Goal: Task Accomplishment & Management: Manage account settings

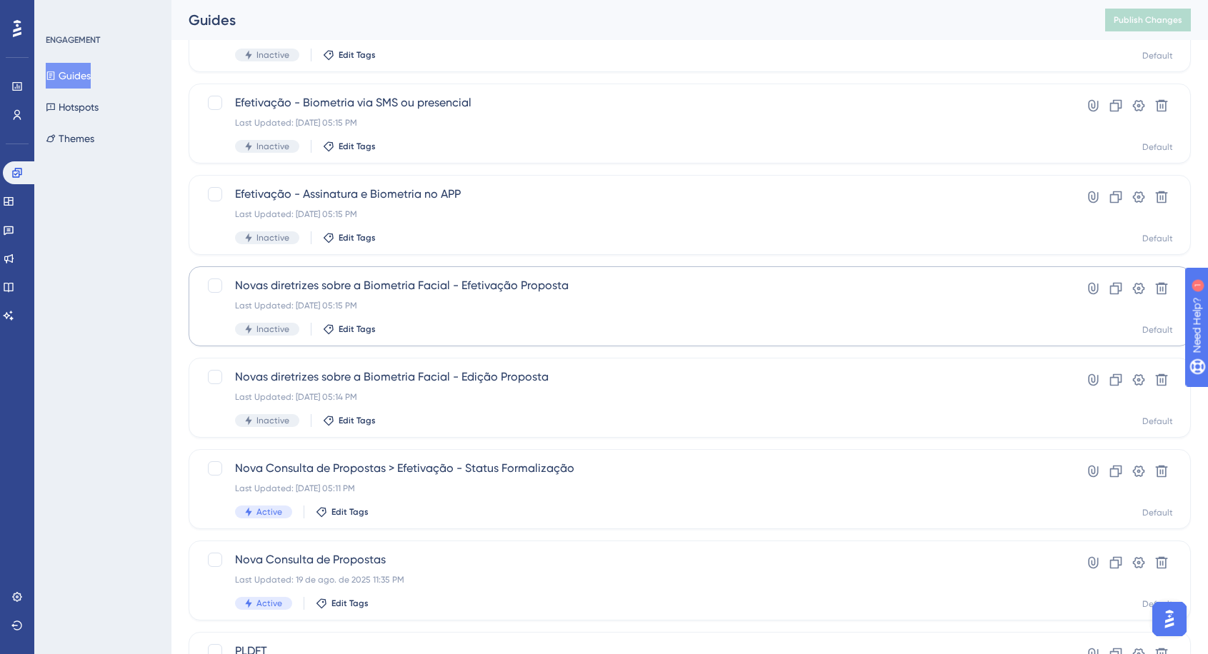
scroll to position [373, 0]
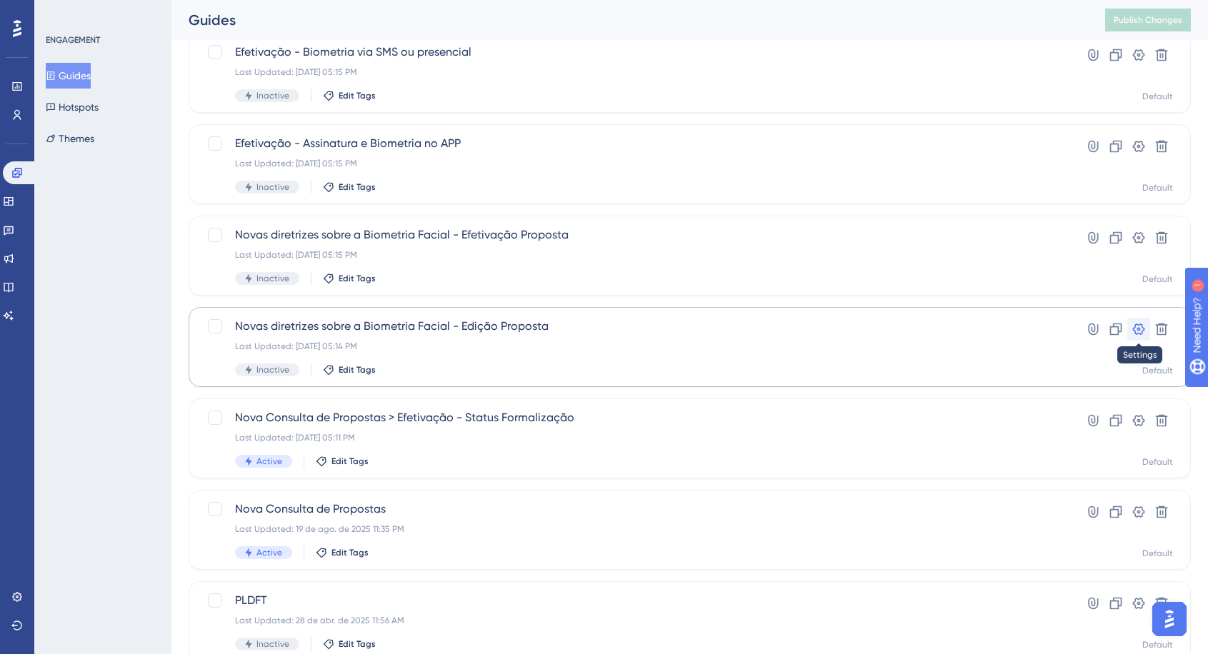
click at [1139, 326] on icon at bounding box center [1138, 329] width 14 height 14
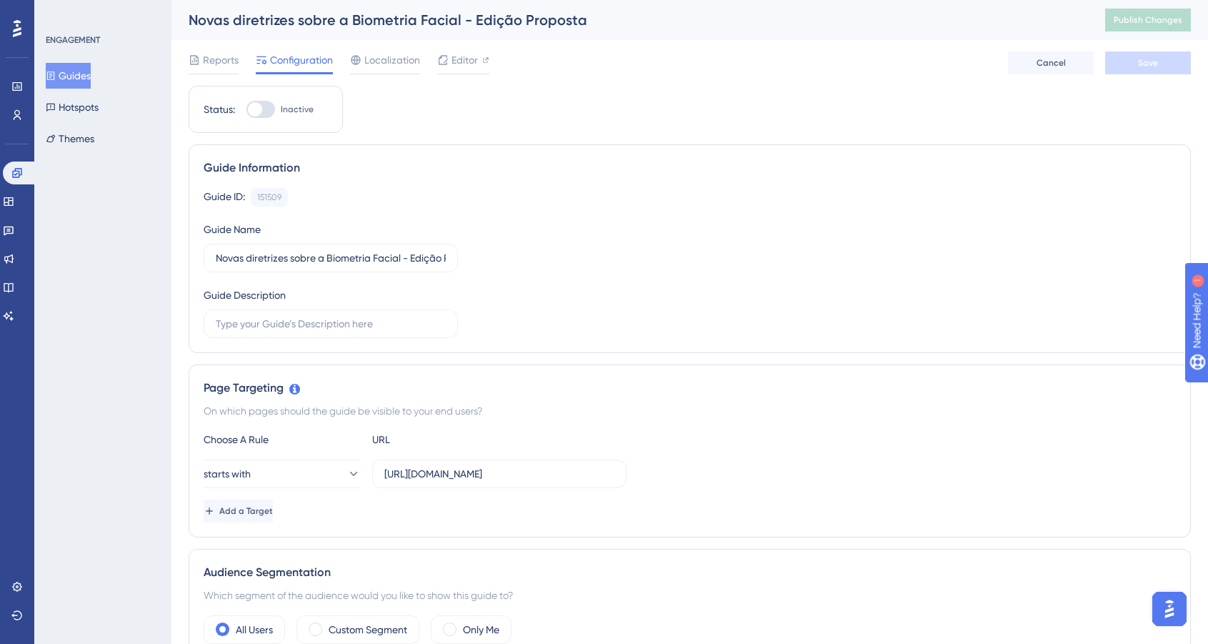
click at [269, 103] on div at bounding box center [260, 109] width 29 height 17
click at [246, 109] on input "Inactive" at bounding box center [246, 109] width 1 height 1
checkbox input "true"
click at [1132, 54] on button "Save" at bounding box center [1148, 62] width 86 height 23
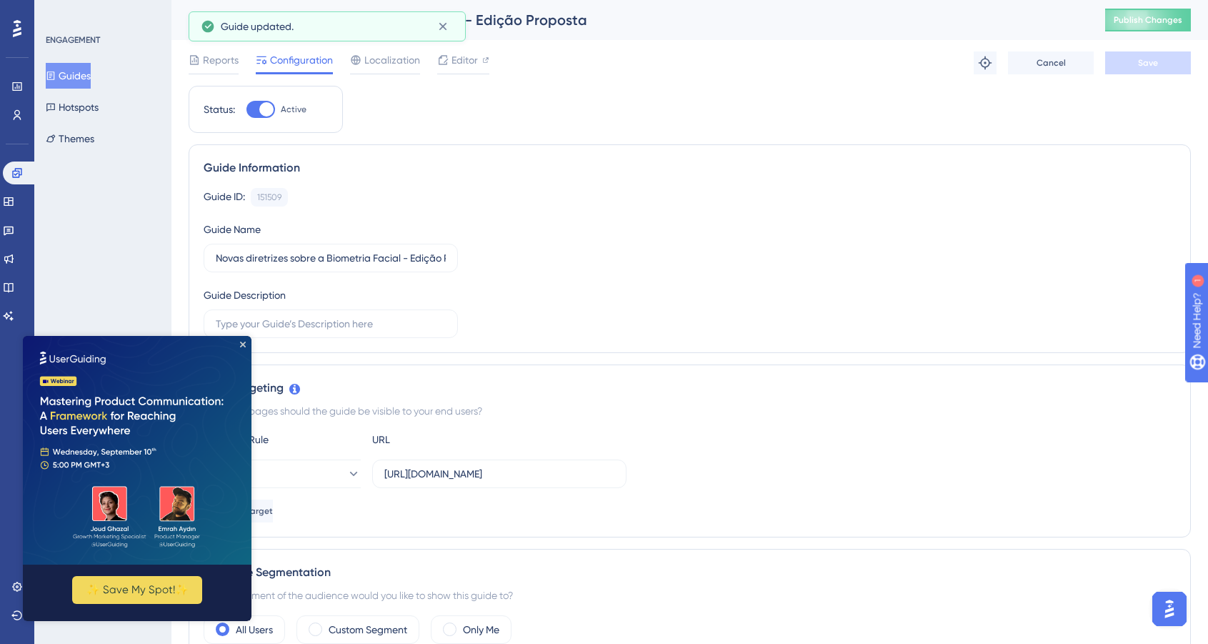
click at [82, 78] on button "Guides" at bounding box center [68, 76] width 45 height 26
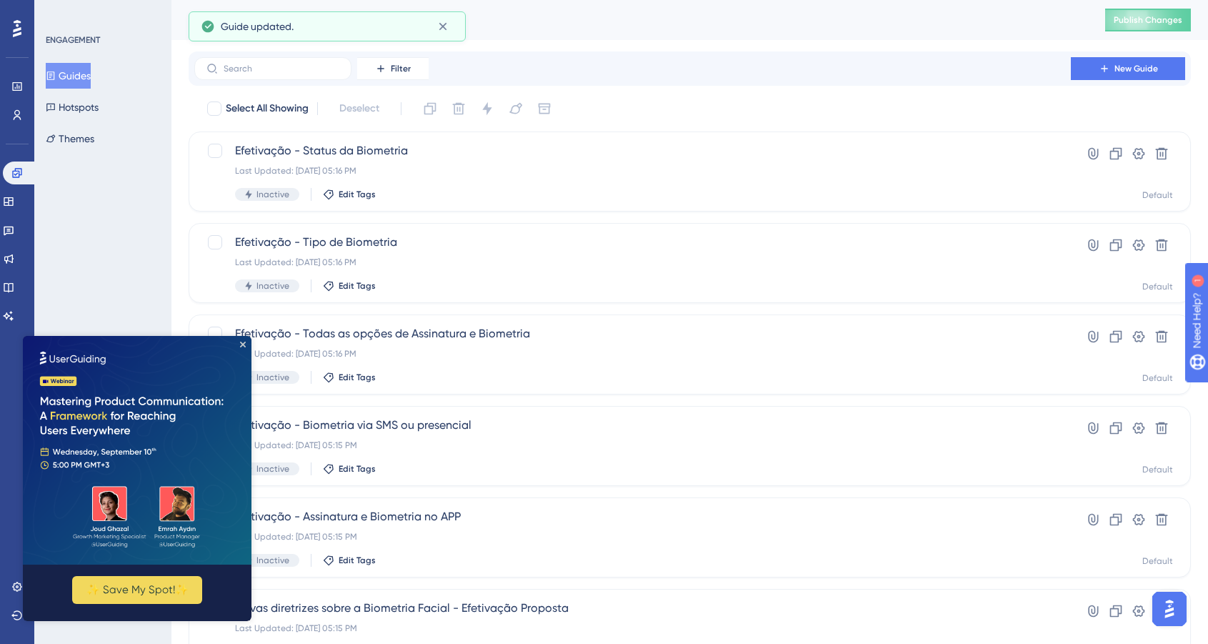
click at [246, 340] on img at bounding box center [137, 450] width 229 height 229
click at [243, 342] on icon "Close Preview" at bounding box center [243, 344] width 6 height 6
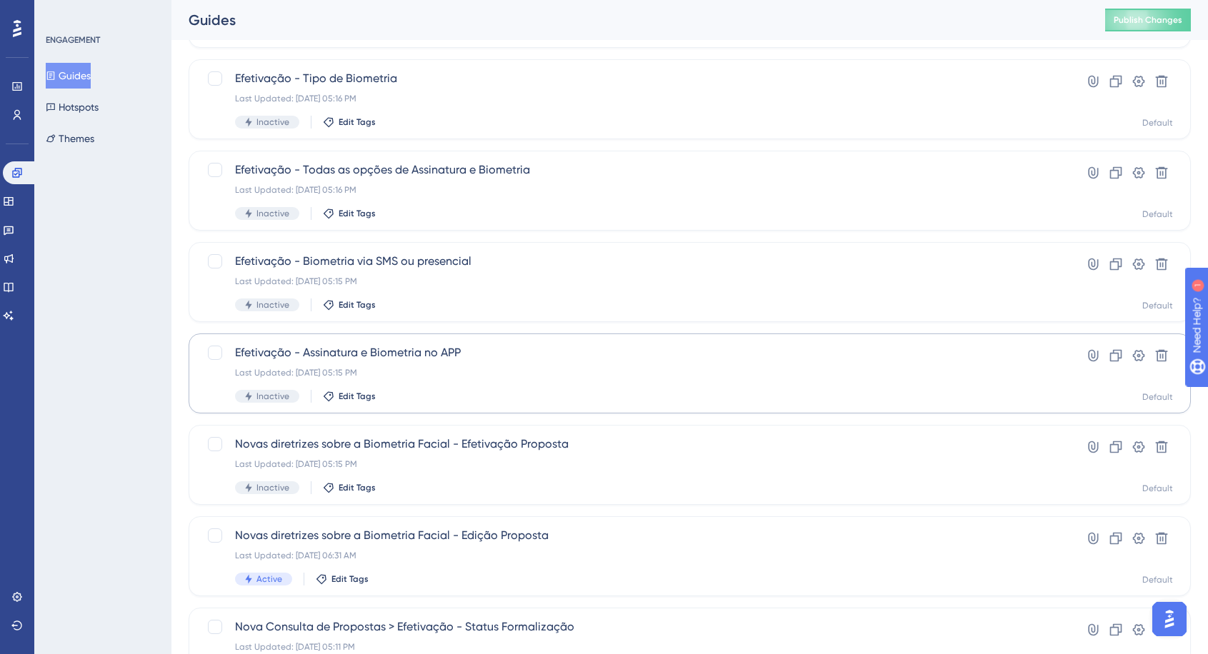
scroll to position [174, 0]
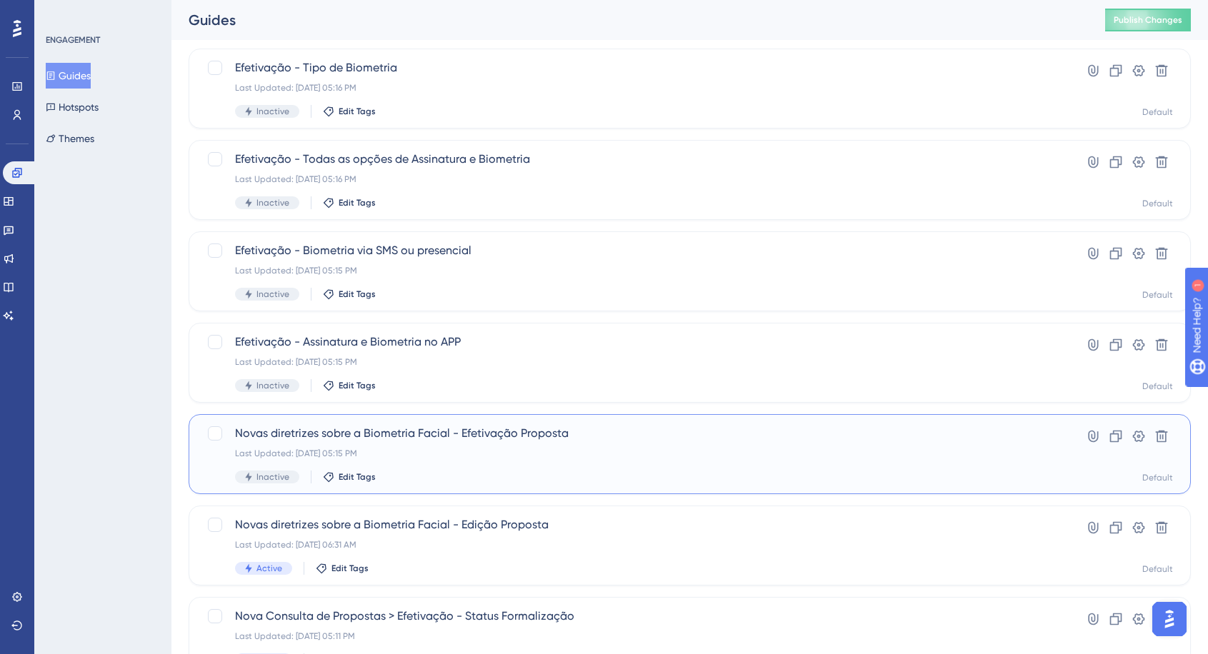
click at [853, 450] on div "Last Updated: [DATE] 05:15 PM" at bounding box center [632, 453] width 795 height 11
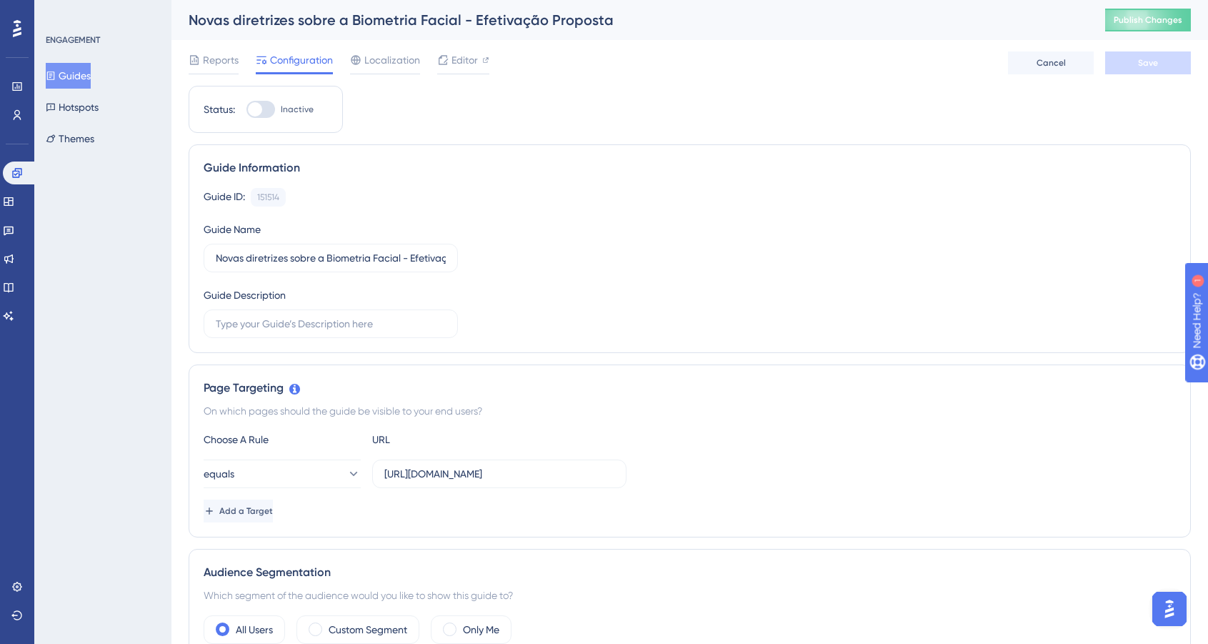
click at [261, 109] on div at bounding box center [255, 109] width 14 height 14
click at [246, 109] on input "Inactive" at bounding box center [246, 109] width 1 height 1
checkbox input "true"
click at [1162, 56] on button "Save" at bounding box center [1148, 62] width 86 height 23
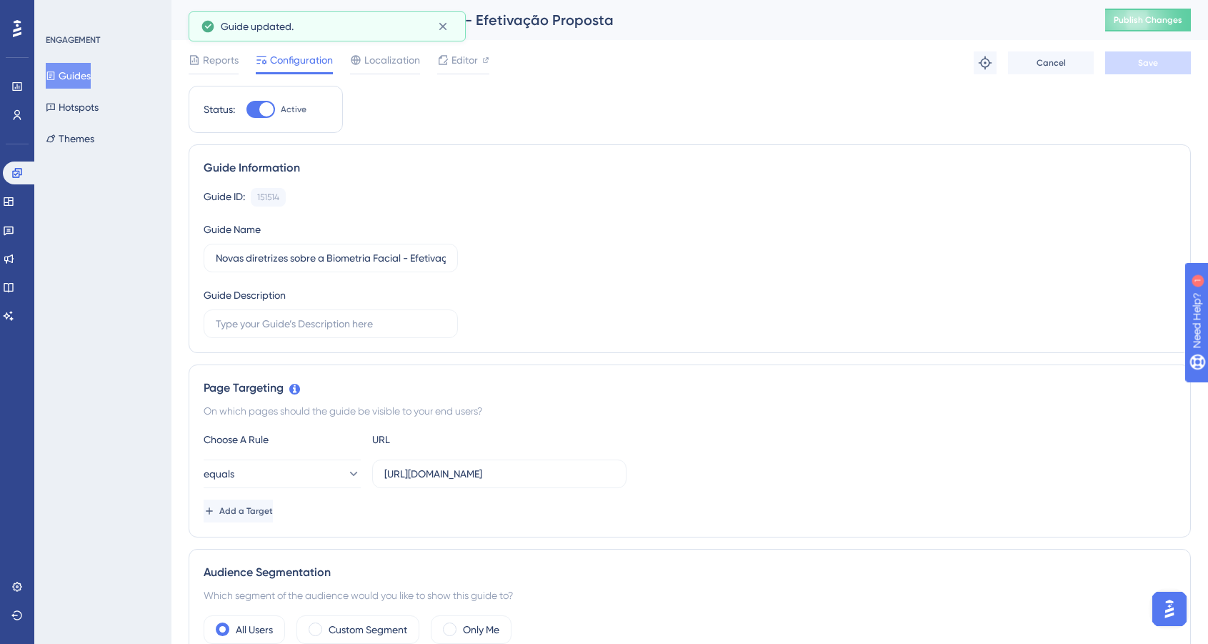
click at [91, 71] on button "Guides" at bounding box center [68, 76] width 45 height 26
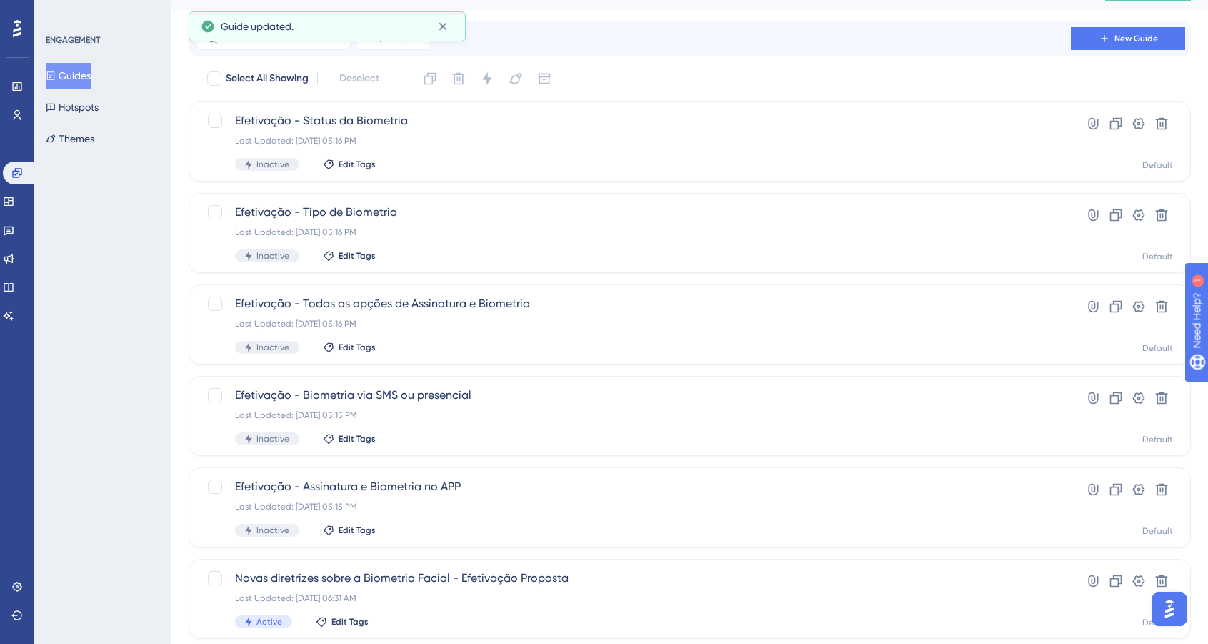
scroll to position [30, 0]
click at [656, 470] on div "Efetivação - Assinatura e Biometria no APP Last Updated: [DATE] 05:15 PM Inacti…" at bounding box center [690, 507] width 1002 height 80
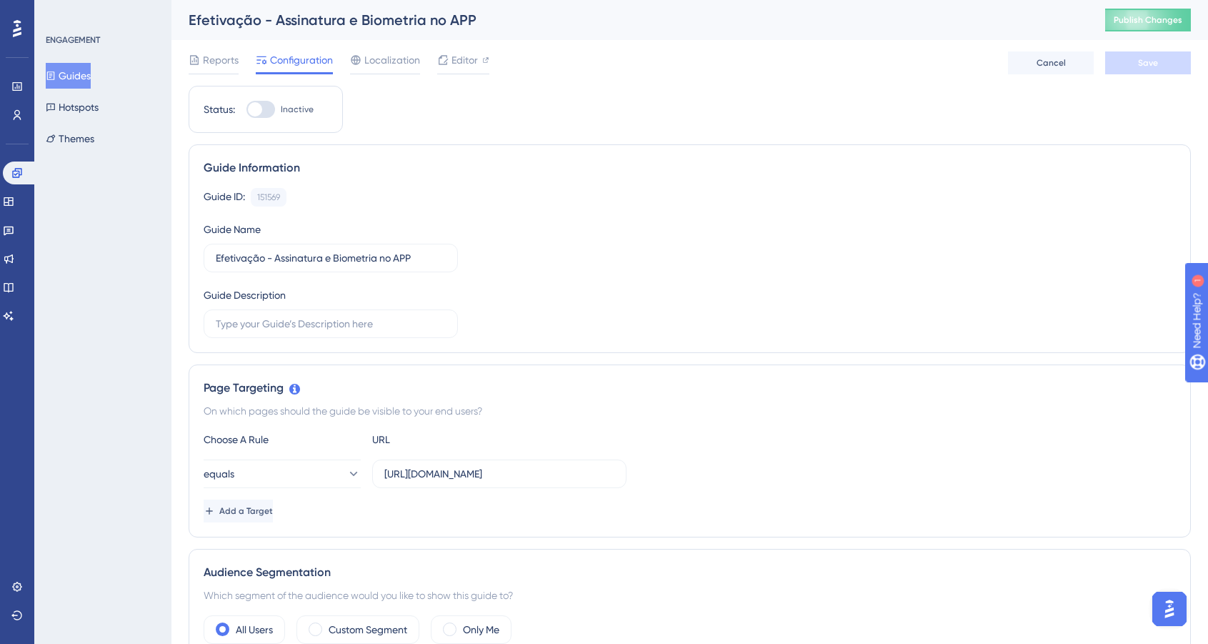
click at [289, 112] on span "Inactive" at bounding box center [297, 109] width 33 height 11
click at [246, 110] on input "Inactive" at bounding box center [246, 109] width 1 height 1
checkbox input "true"
click at [1176, 59] on button "Save" at bounding box center [1148, 62] width 86 height 23
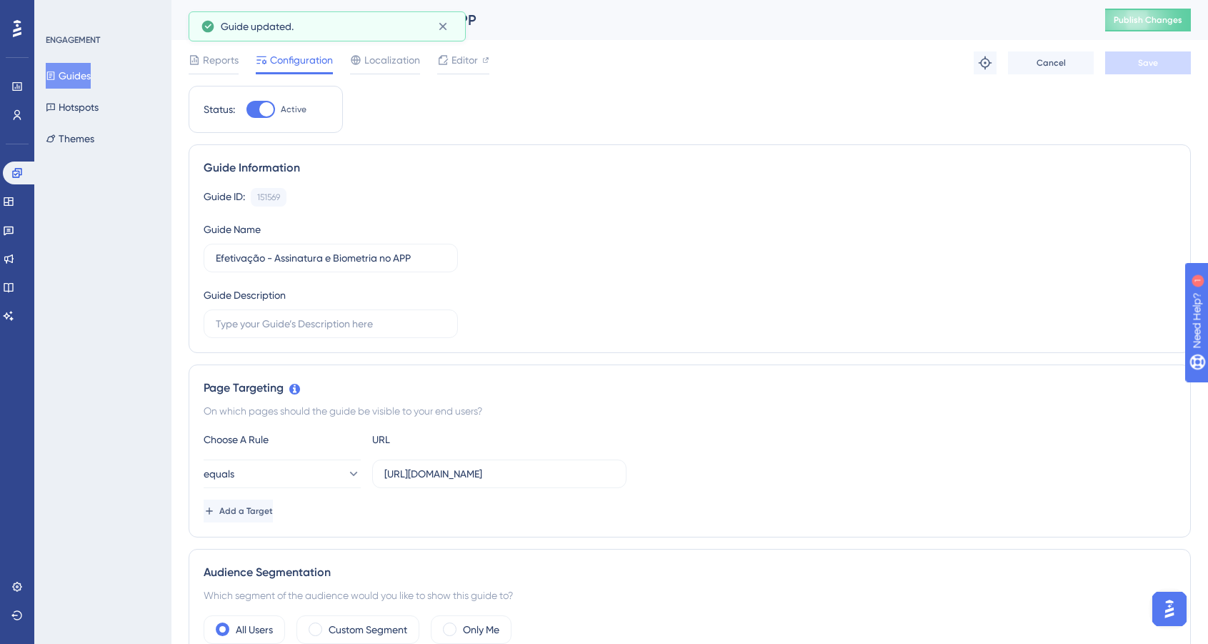
click at [91, 73] on button "Guides" at bounding box center [68, 76] width 45 height 26
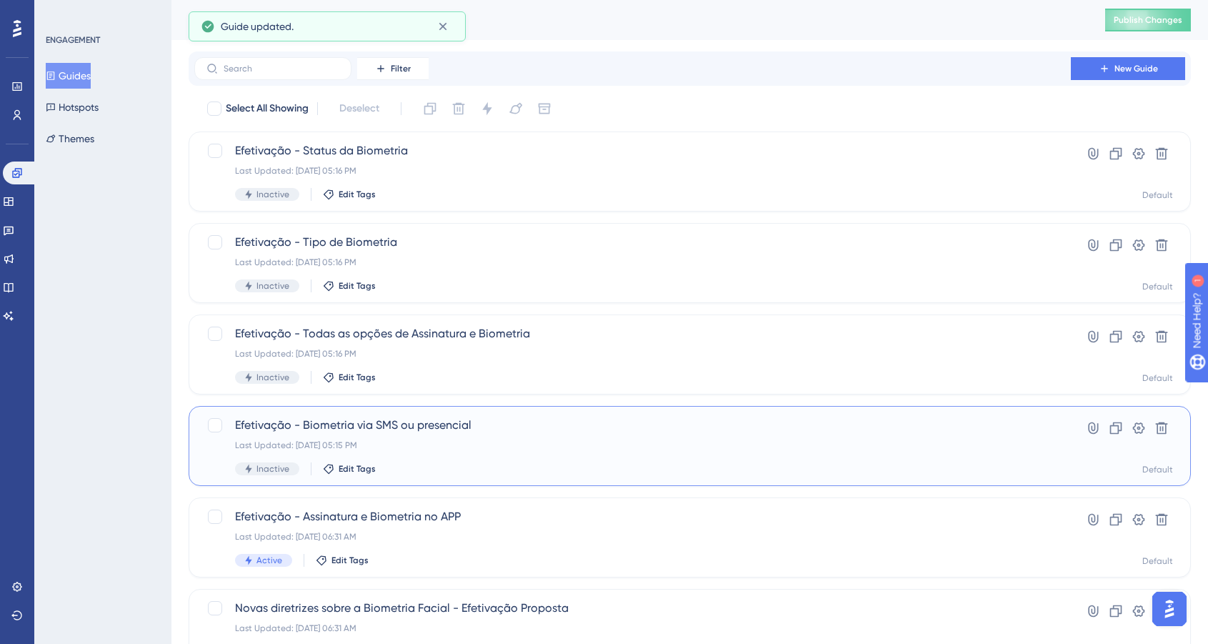
click at [671, 414] on div "Efetivação - Biometria via SMS ou presencial Last Updated: [DATE] 05:15 PM Inac…" at bounding box center [690, 446] width 1002 height 80
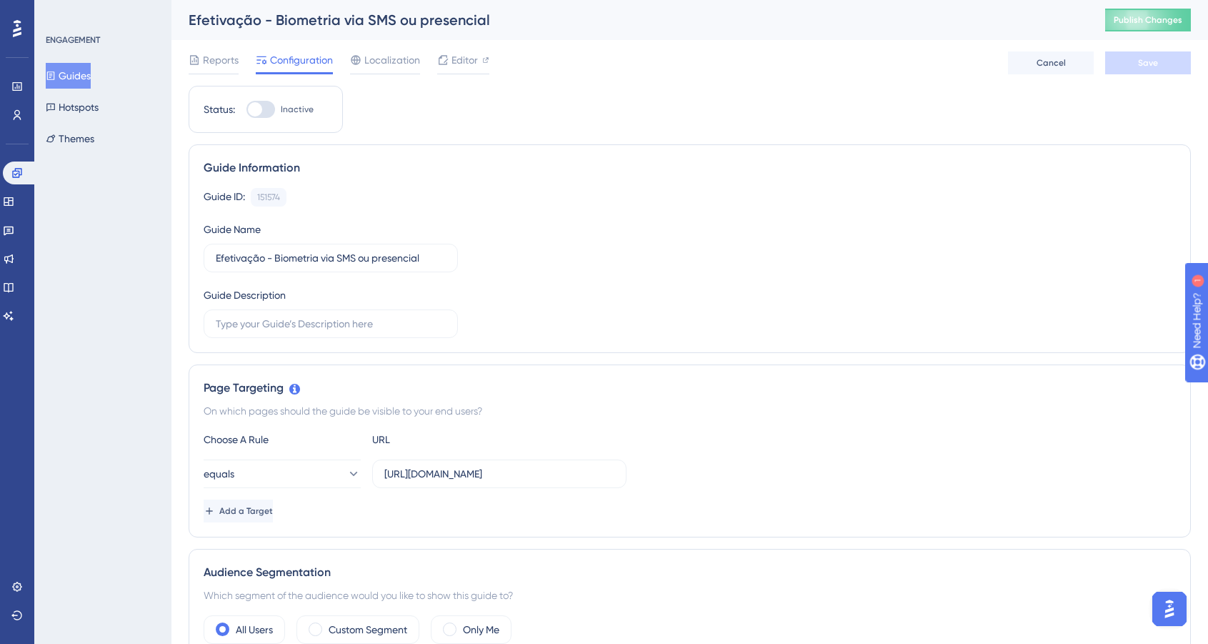
click at [311, 121] on div "Status: Inactive" at bounding box center [266, 109] width 154 height 47
click at [314, 108] on div "Status: Inactive" at bounding box center [266, 109] width 124 height 17
click at [310, 107] on span "Inactive" at bounding box center [297, 109] width 33 height 11
click at [246, 109] on input "Inactive" at bounding box center [246, 109] width 1 height 1
checkbox input "true"
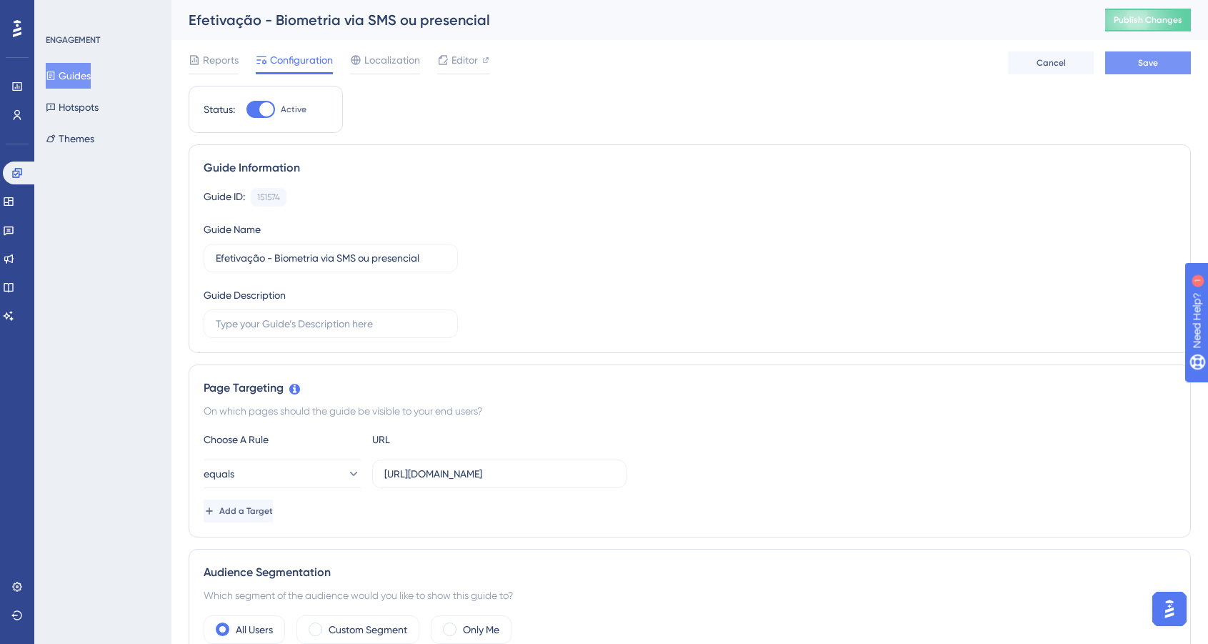
click at [1134, 66] on button "Save" at bounding box center [1148, 62] width 86 height 23
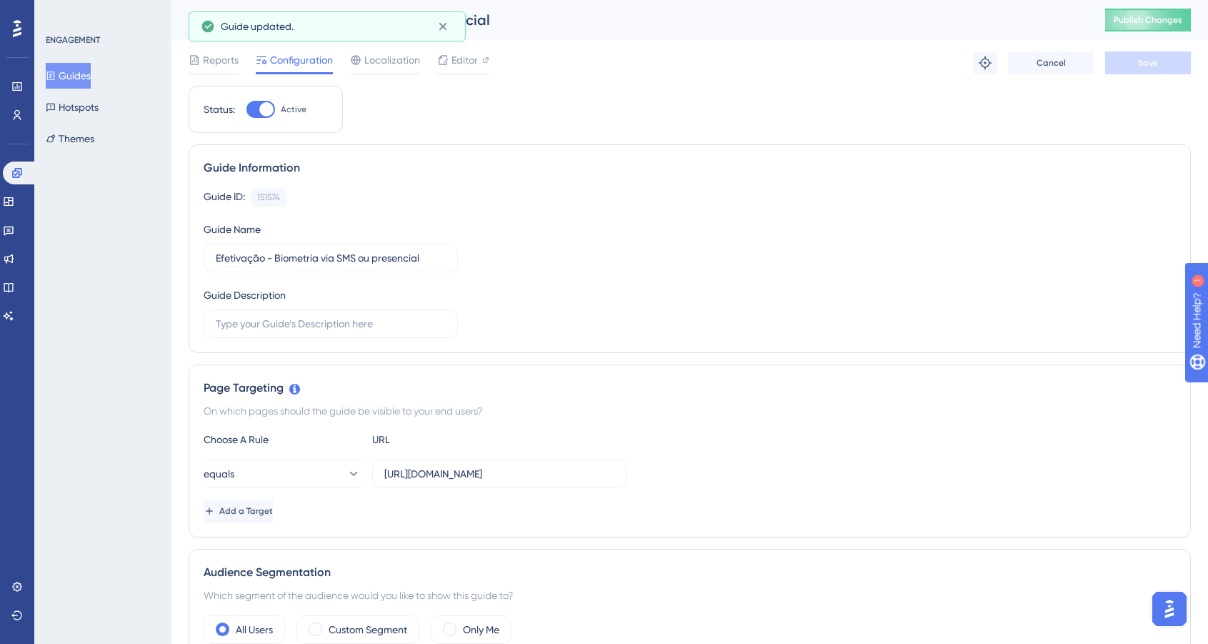
click at [76, 66] on button "Guides" at bounding box center [68, 76] width 45 height 26
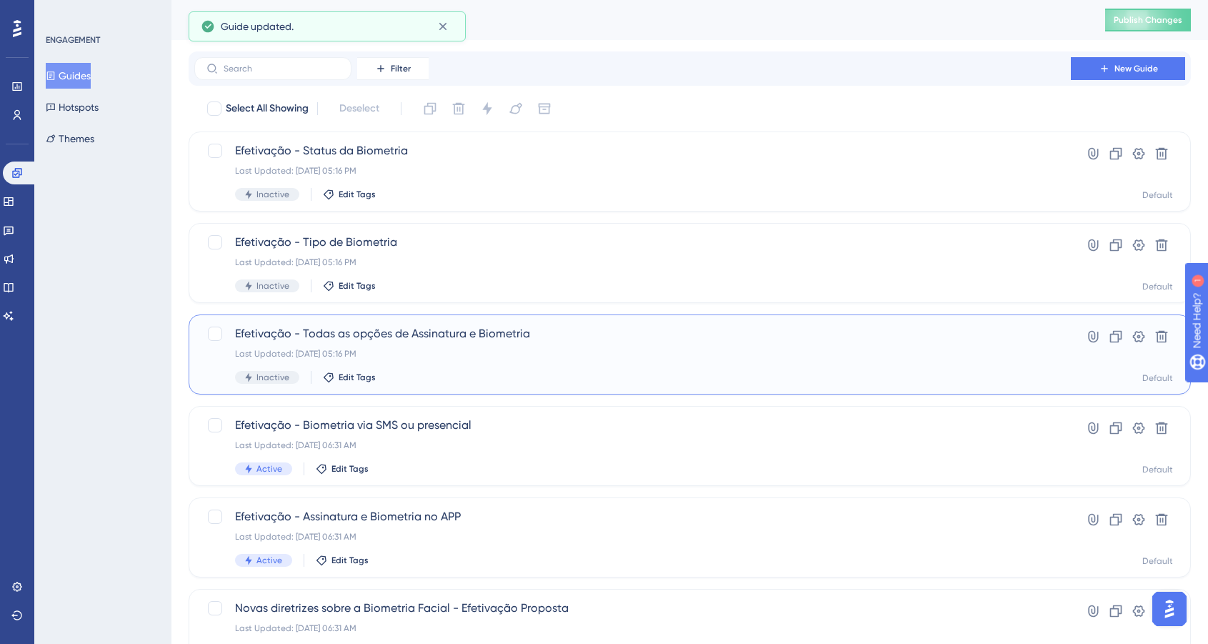
click at [600, 339] on span "Efetivação - Todas as opções de Assinatura e Biometria" at bounding box center [632, 333] width 795 height 17
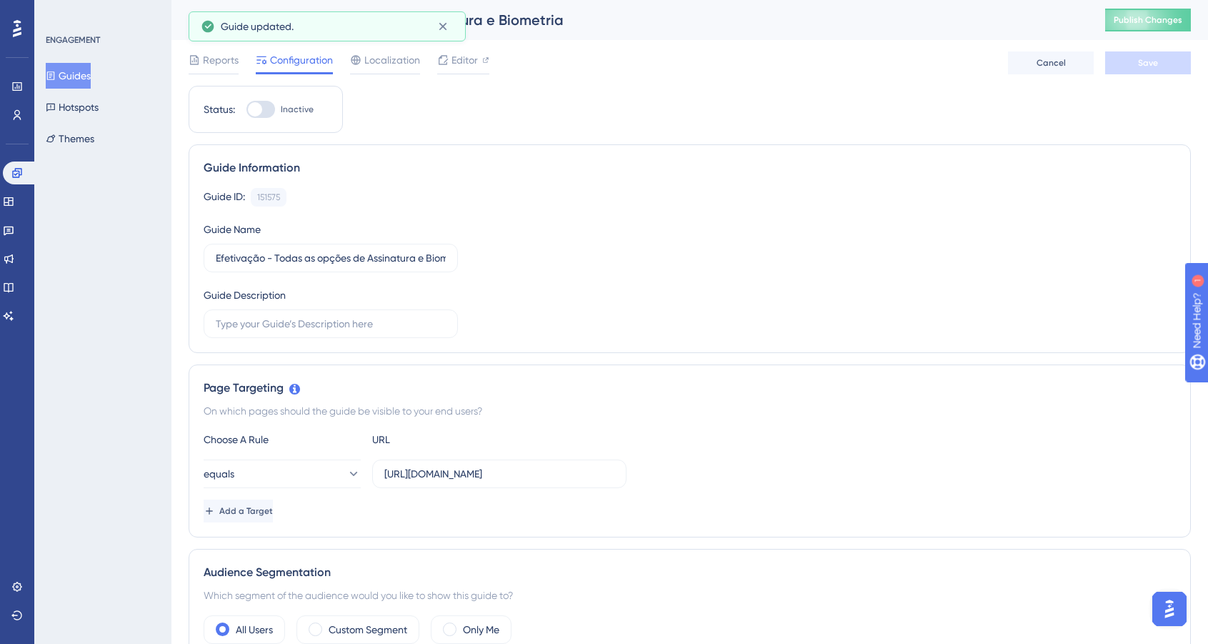
click at [252, 110] on div at bounding box center [255, 109] width 14 height 14
click at [246, 110] on input "Inactive" at bounding box center [246, 109] width 1 height 1
checkbox input "true"
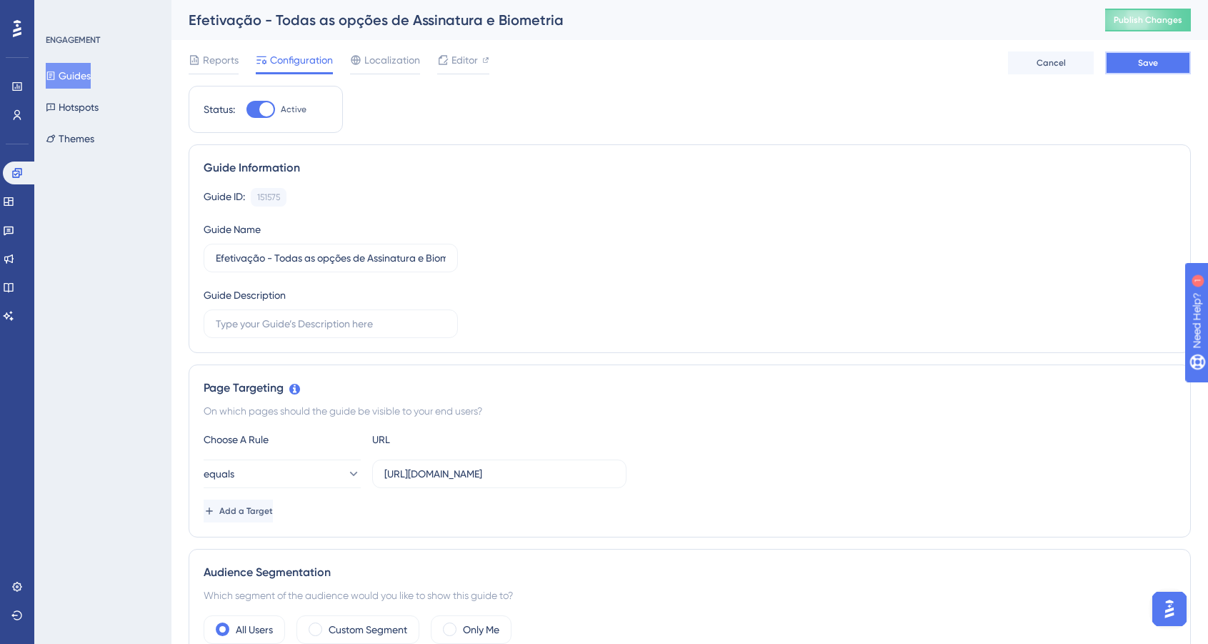
click at [1118, 52] on button "Save" at bounding box center [1148, 62] width 86 height 23
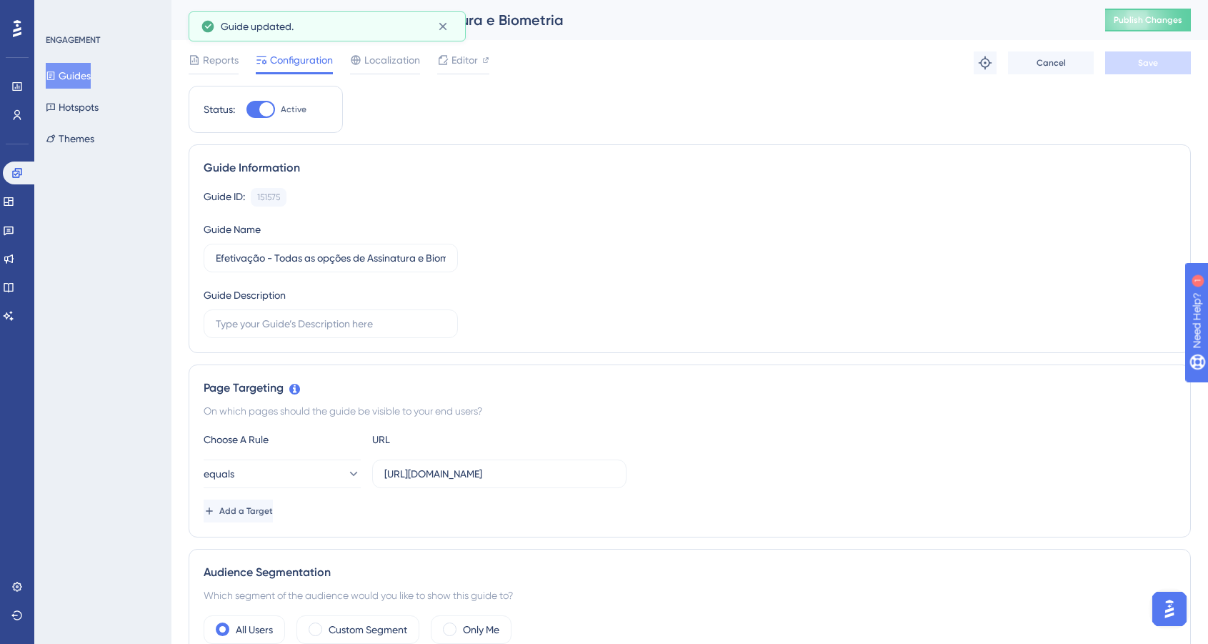
click at [55, 77] on icon at bounding box center [51, 75] width 8 height 9
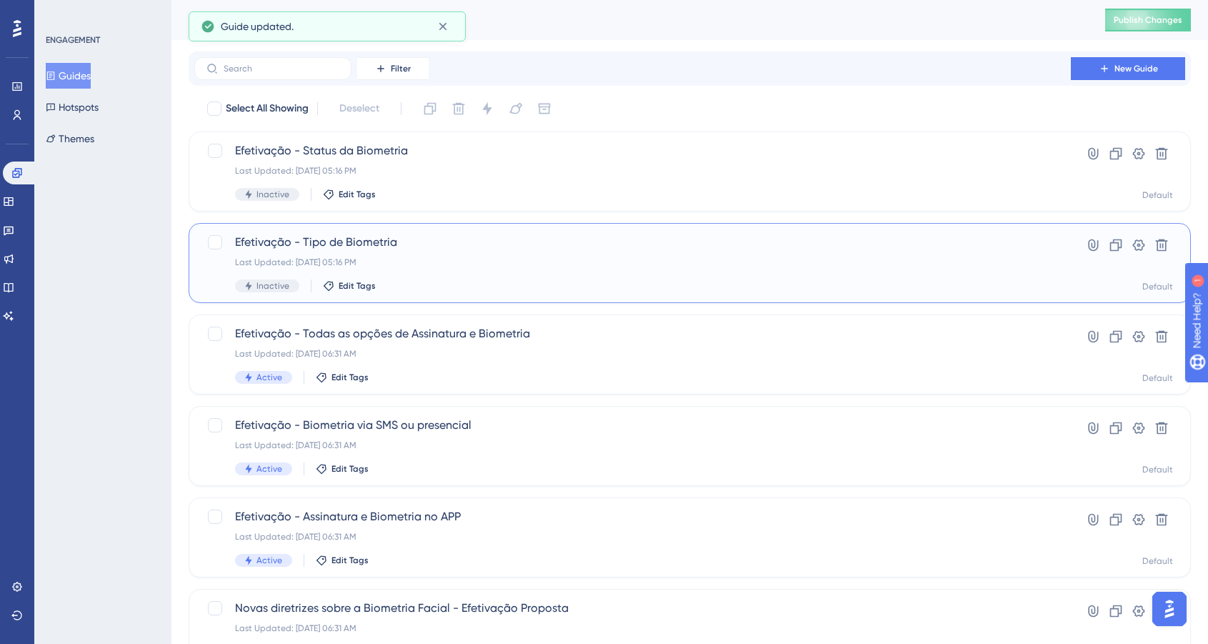
click at [683, 254] on div "Efetivação - Tipo de Biometria Last Updated: [DATE] 05:16 PM Inactive Edit Tags" at bounding box center [632, 263] width 795 height 59
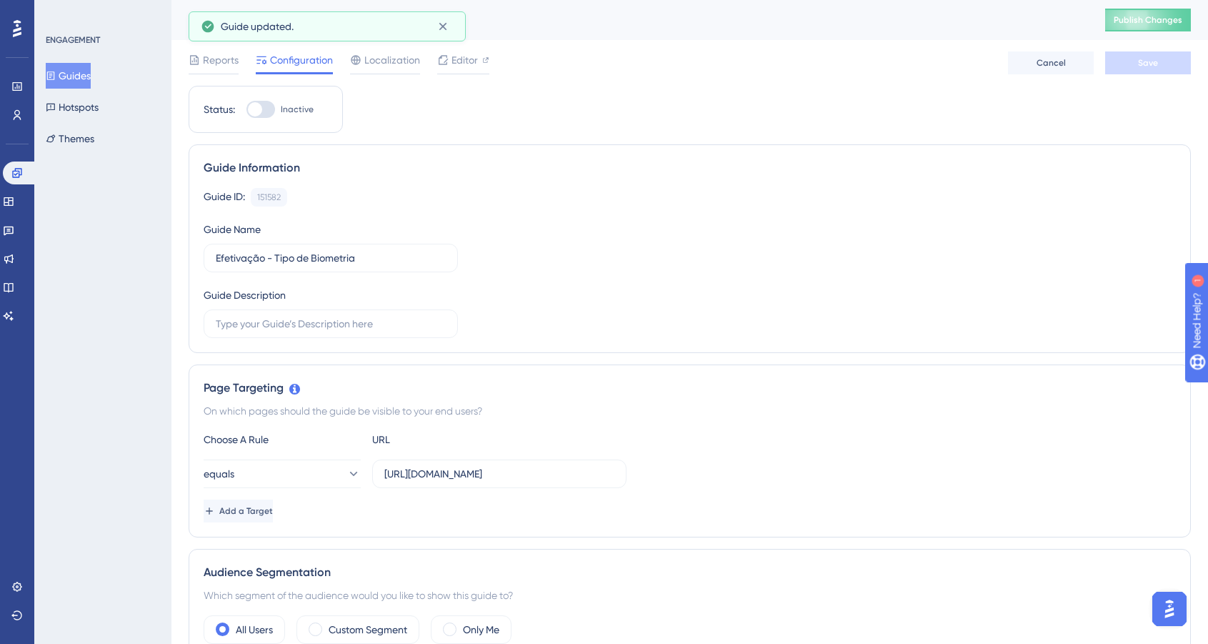
click at [290, 110] on span "Inactive" at bounding box center [297, 109] width 33 height 11
click at [246, 110] on input "Inactive" at bounding box center [246, 109] width 1 height 1
checkbox input "true"
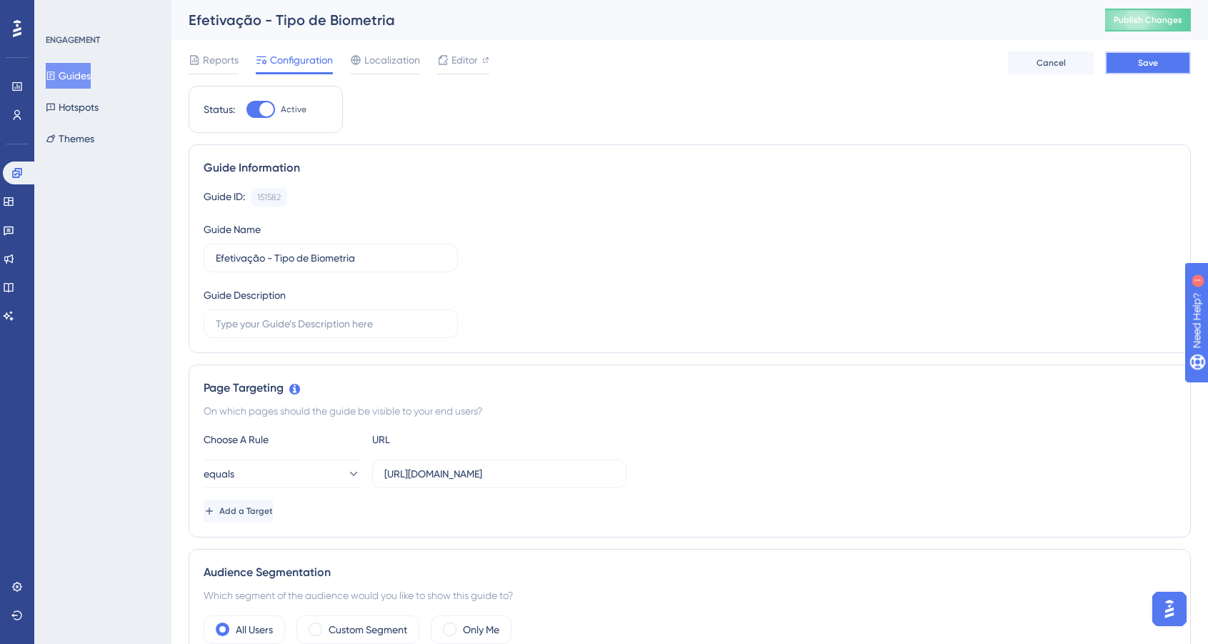
click at [1155, 53] on button "Save" at bounding box center [1148, 62] width 86 height 23
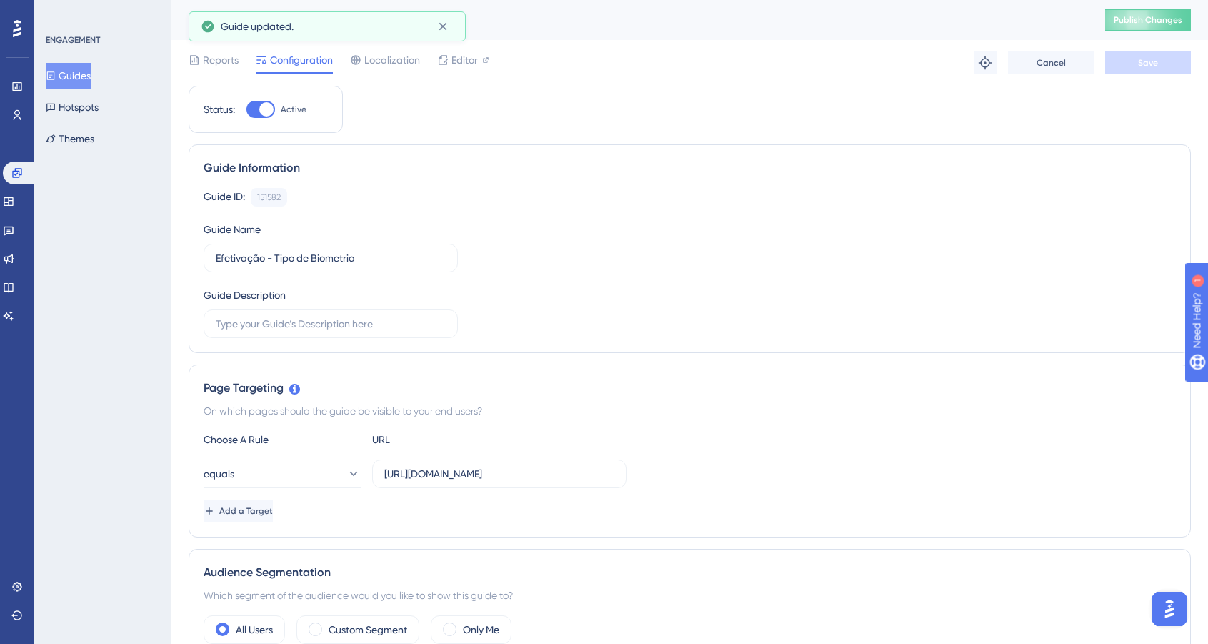
click at [74, 74] on button "Guides" at bounding box center [68, 76] width 45 height 26
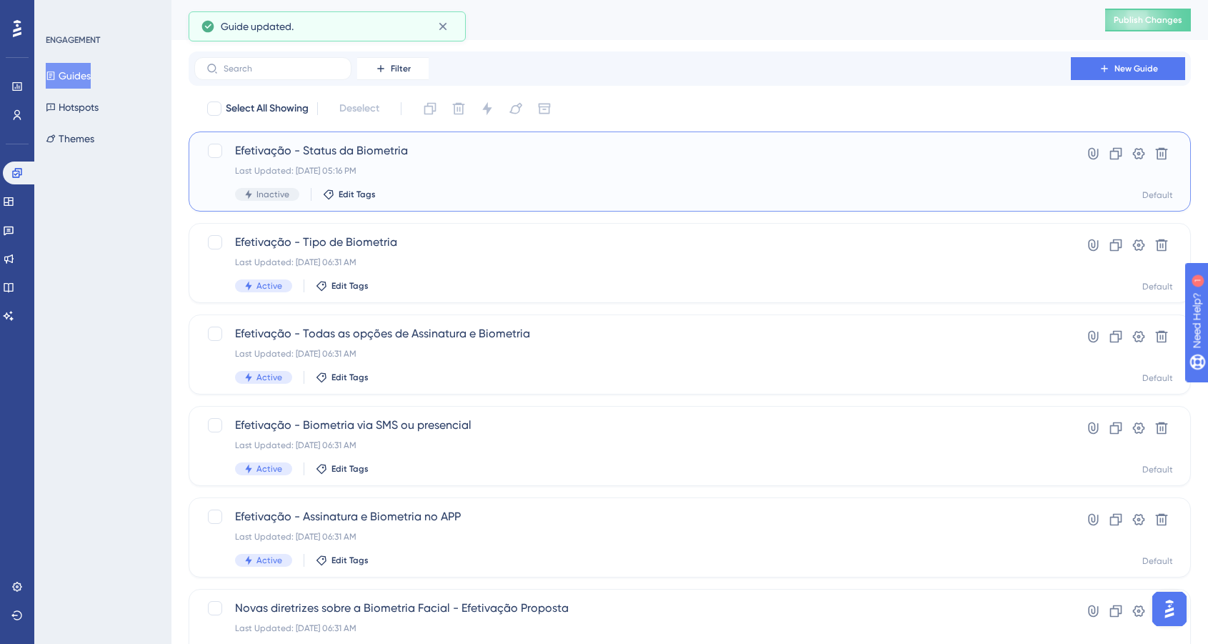
click at [321, 160] on div "Efetivação - Status da Biometria Last Updated: [DATE] 05:16 PM Inactive Edit Ta…" at bounding box center [632, 171] width 795 height 59
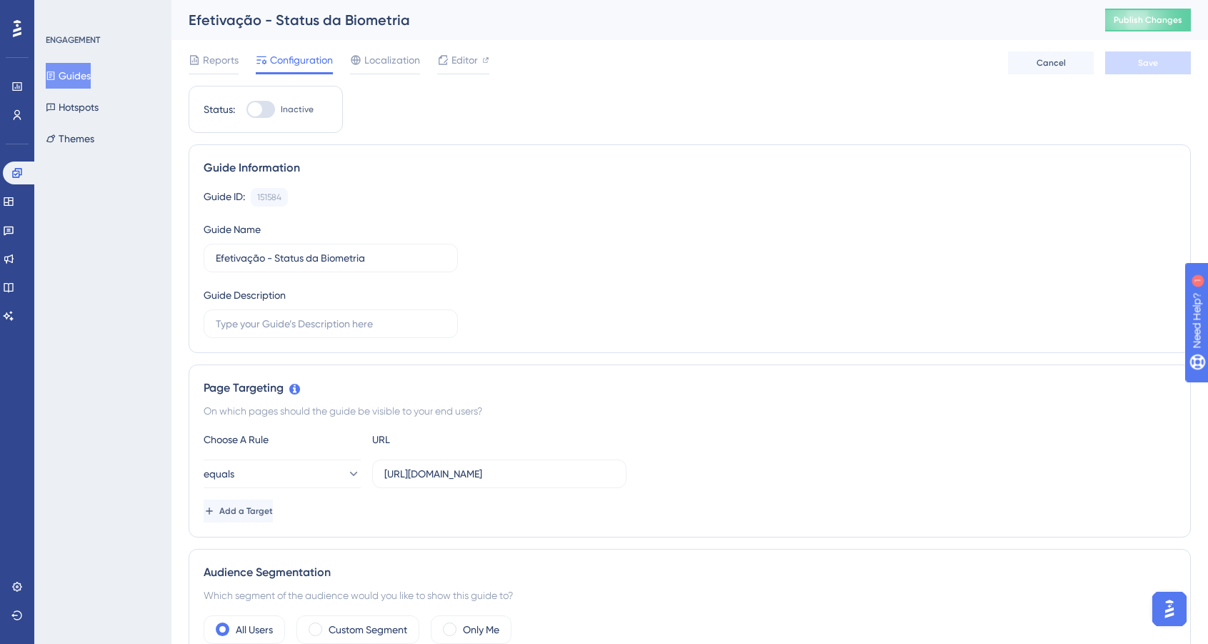
click at [261, 104] on div at bounding box center [260, 109] width 29 height 17
click at [246, 109] on input "Inactive" at bounding box center [246, 109] width 1 height 1
checkbox input "true"
click at [1161, 54] on button "Save" at bounding box center [1148, 62] width 86 height 23
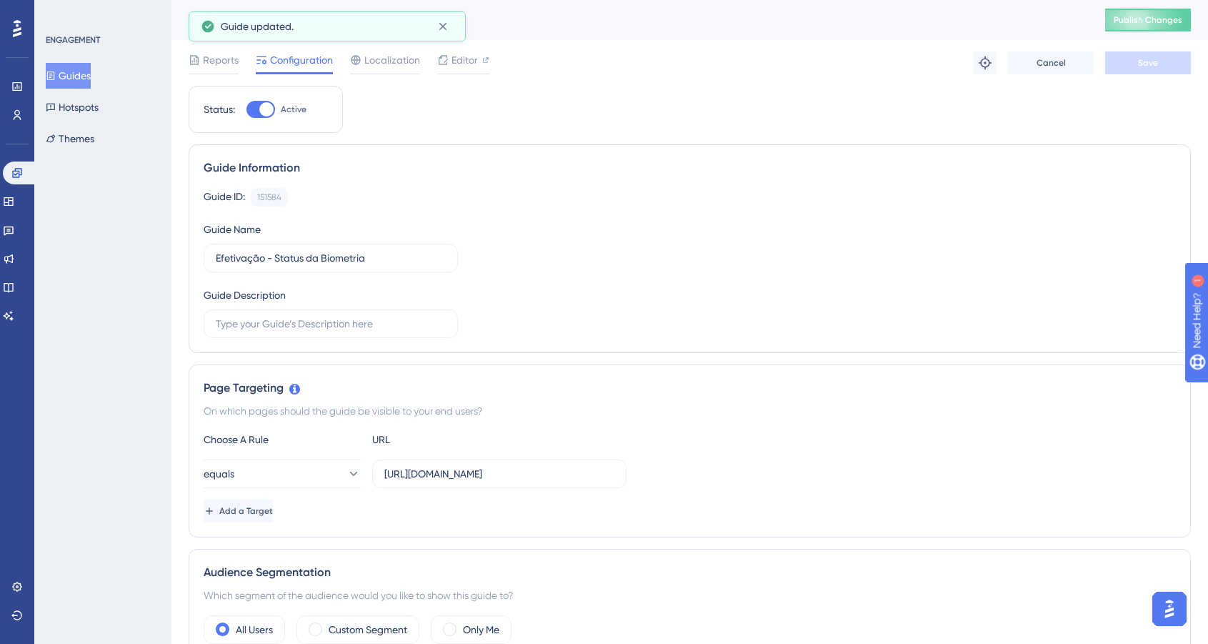
click at [82, 84] on button "Guides" at bounding box center [68, 76] width 45 height 26
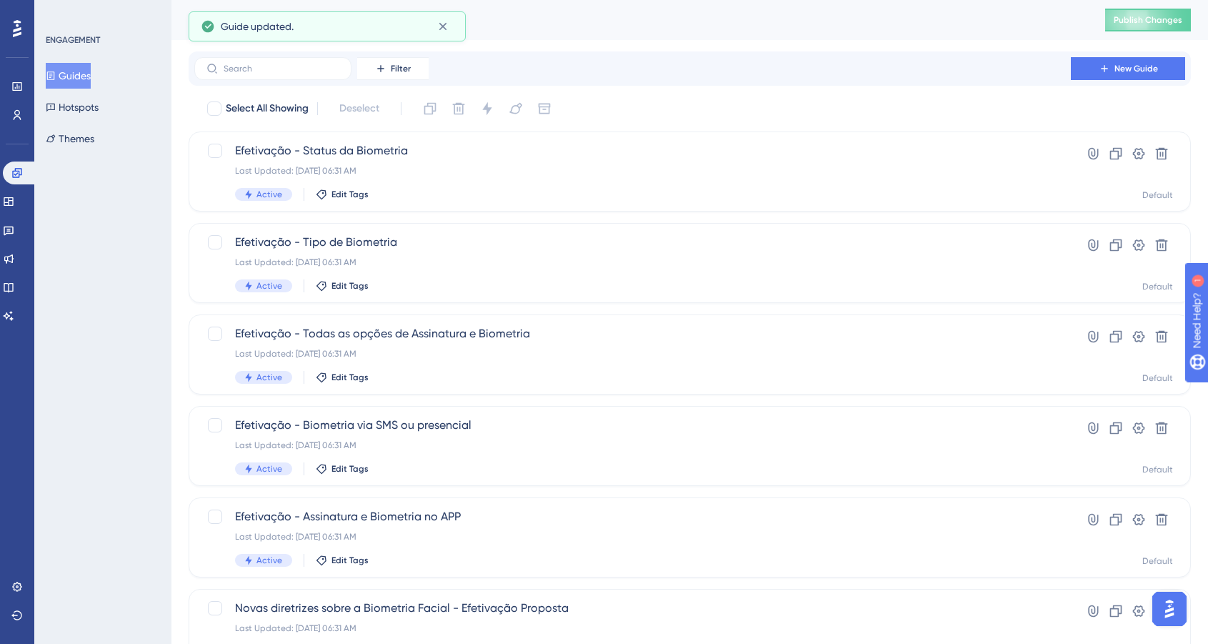
click at [84, 79] on button "Guides" at bounding box center [68, 76] width 45 height 26
click at [1133, 13] on button "Publish Changes" at bounding box center [1148, 20] width 86 height 23
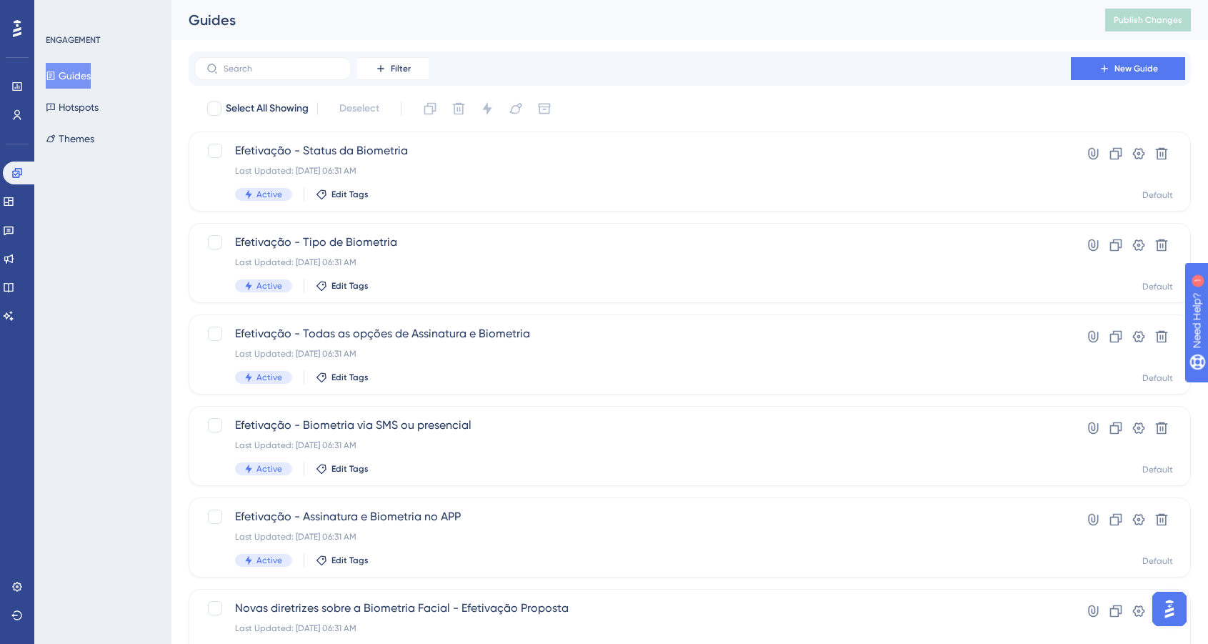
click at [1056, 16] on div "Guides" at bounding box center [629, 20] width 881 height 20
click at [78, 74] on button "Guides" at bounding box center [68, 76] width 45 height 26
